Goal: Task Accomplishment & Management: Manage account settings

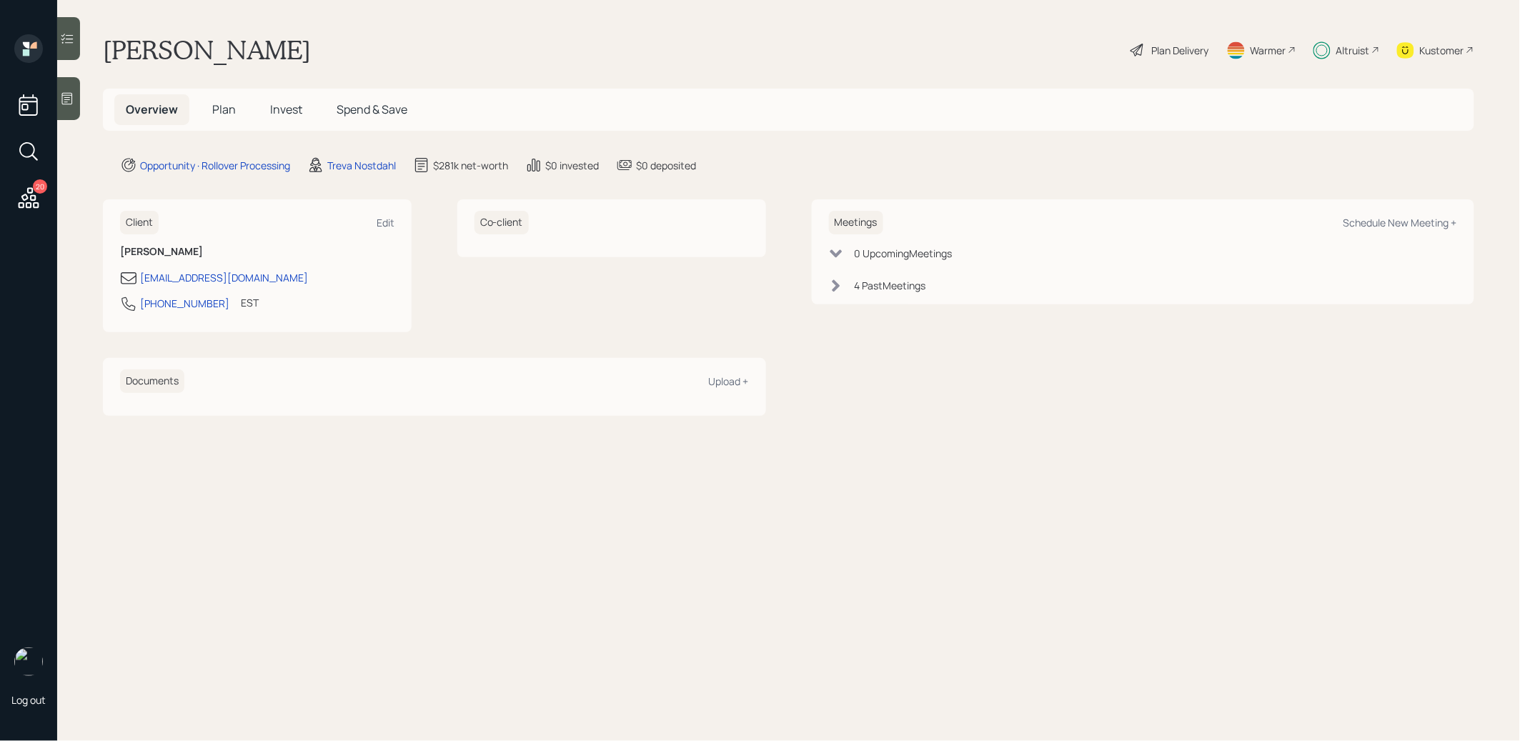
click at [283, 107] on span "Invest" at bounding box center [286, 109] width 32 height 16
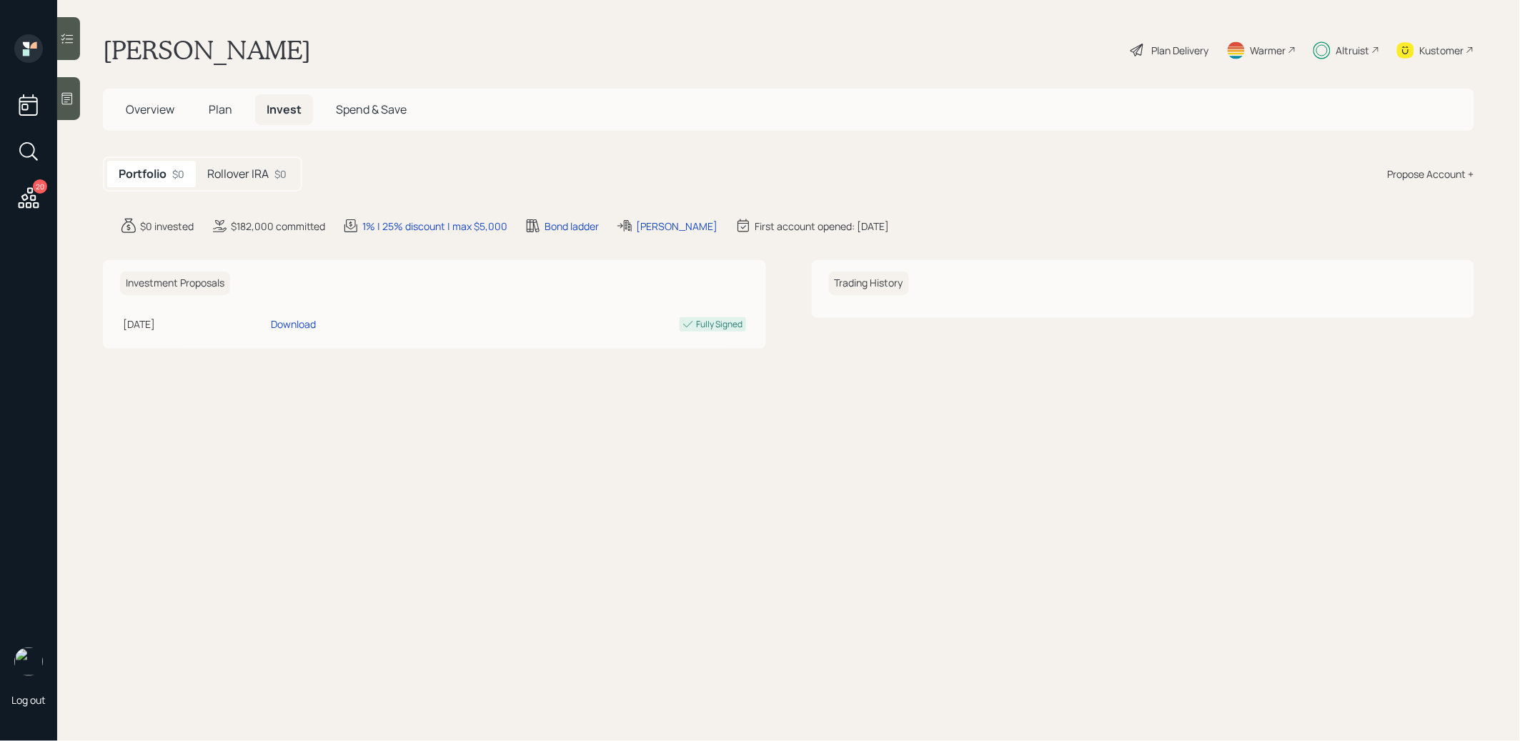
click at [253, 162] on div "Rollover IRA $0" at bounding box center [247, 174] width 102 height 26
